Goal: Task Accomplishment & Management: Use online tool/utility

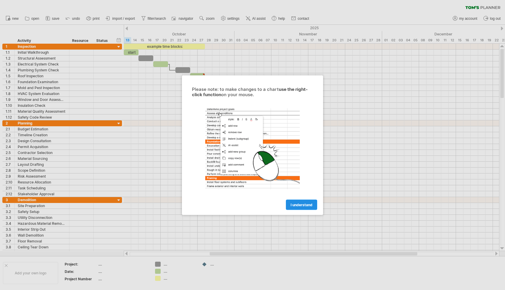
click at [297, 207] on link "I understand" at bounding box center [301, 204] width 31 height 10
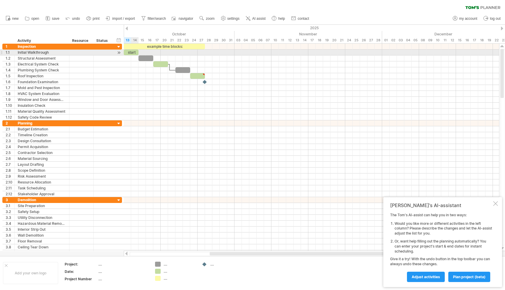
click at [131, 53] on div "start" at bounding box center [131, 53] width 15 height 6
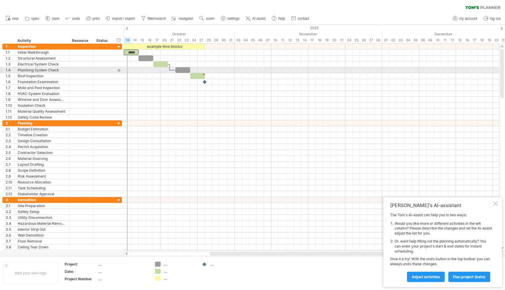
click at [130, 71] on div at bounding box center [311, 70] width 375 height 6
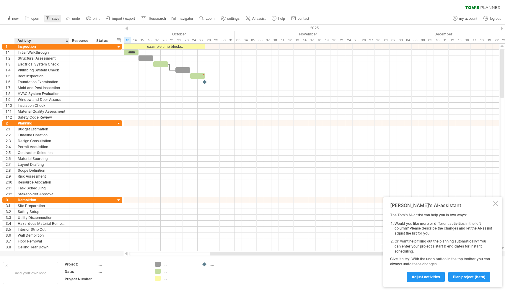
click at [53, 21] on link "save" at bounding box center [52, 19] width 17 height 8
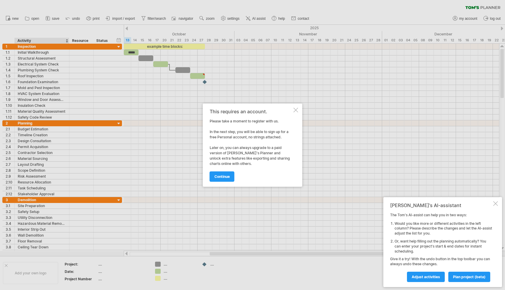
click at [296, 113] on div "This requires an account. Please take a moment to register with us. In the next…" at bounding box center [252, 145] width 99 height 83
click at [295, 113] on div "This requires an account. Please take a moment to register with us. In the next…" at bounding box center [252, 145] width 99 height 83
click at [296, 109] on div at bounding box center [295, 110] width 5 height 5
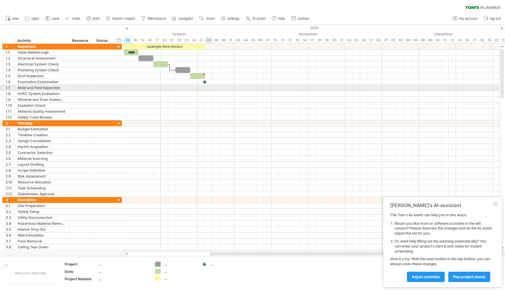
click at [207, 88] on div at bounding box center [311, 88] width 375 height 6
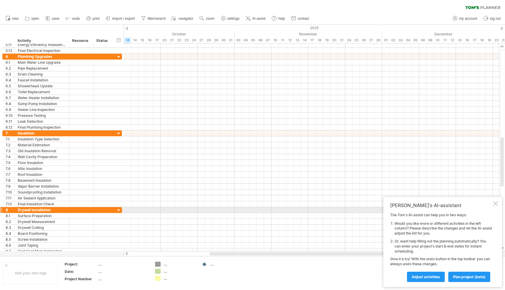
click at [498, 207] on div "Tom's AI-assistant The Tom's AI-assist can help you in two ways: Would you like…" at bounding box center [442, 242] width 119 height 90
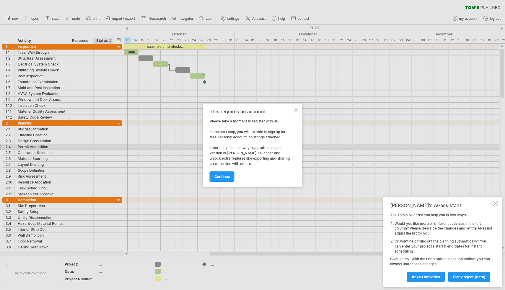
click at [298, 109] on div "This requires an account. Please take a moment to register with us. In the next…" at bounding box center [252, 145] width 99 height 83
click at [296, 109] on div at bounding box center [295, 110] width 5 height 5
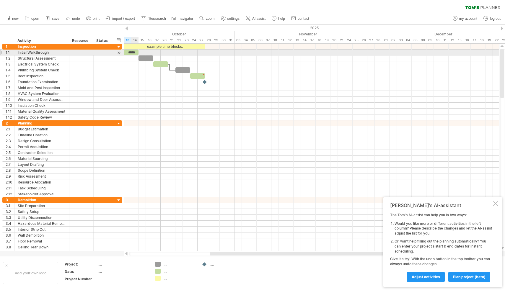
click at [132, 51] on div "*****" at bounding box center [131, 53] width 15 height 6
drag, startPoint x: 132, startPoint y: 51, endPoint x: 160, endPoint y: 54, distance: 28.2
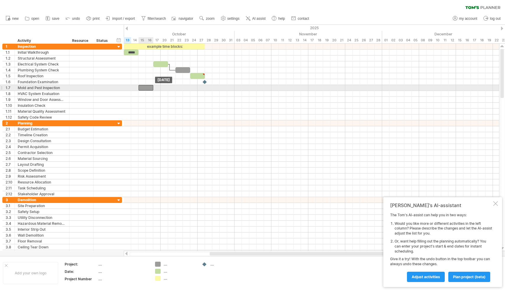
drag, startPoint x: 147, startPoint y: 60, endPoint x: 147, endPoint y: 90, distance: 30.1
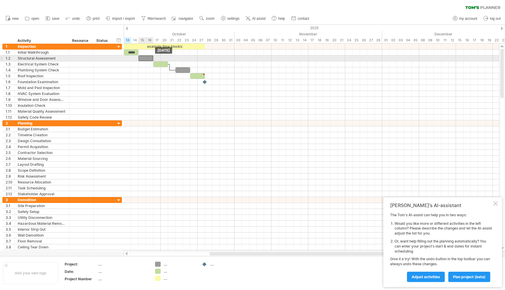
drag, startPoint x: 147, startPoint y: 90, endPoint x: 147, endPoint y: 58, distance: 31.6
drag, startPoint x: 147, startPoint y: 58, endPoint x: 189, endPoint y: 58, distance: 42.5
click at [189, 58] on div at bounding box center [190, 58] width 15 height 6
drag, startPoint x: 189, startPoint y: 58, endPoint x: 145, endPoint y: 59, distance: 44.0
click at [145, 59] on div at bounding box center [145, 58] width 15 height 6
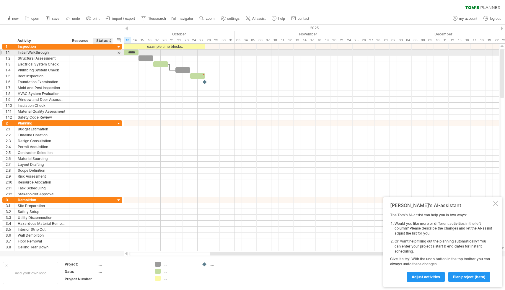
click at [105, 55] on div at bounding box center [102, 53] width 13 height 6
click at [120, 54] on div at bounding box center [119, 53] width 6 height 6
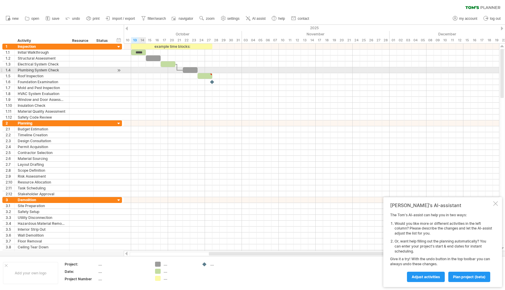
click at [143, 68] on div at bounding box center [311, 70] width 375 height 6
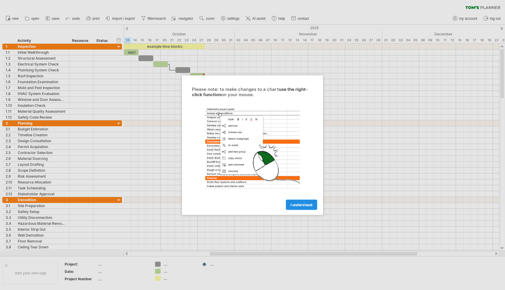
click at [309, 202] on link "I understand" at bounding box center [301, 204] width 31 height 10
